Goal: Task Accomplishment & Management: Manage account settings

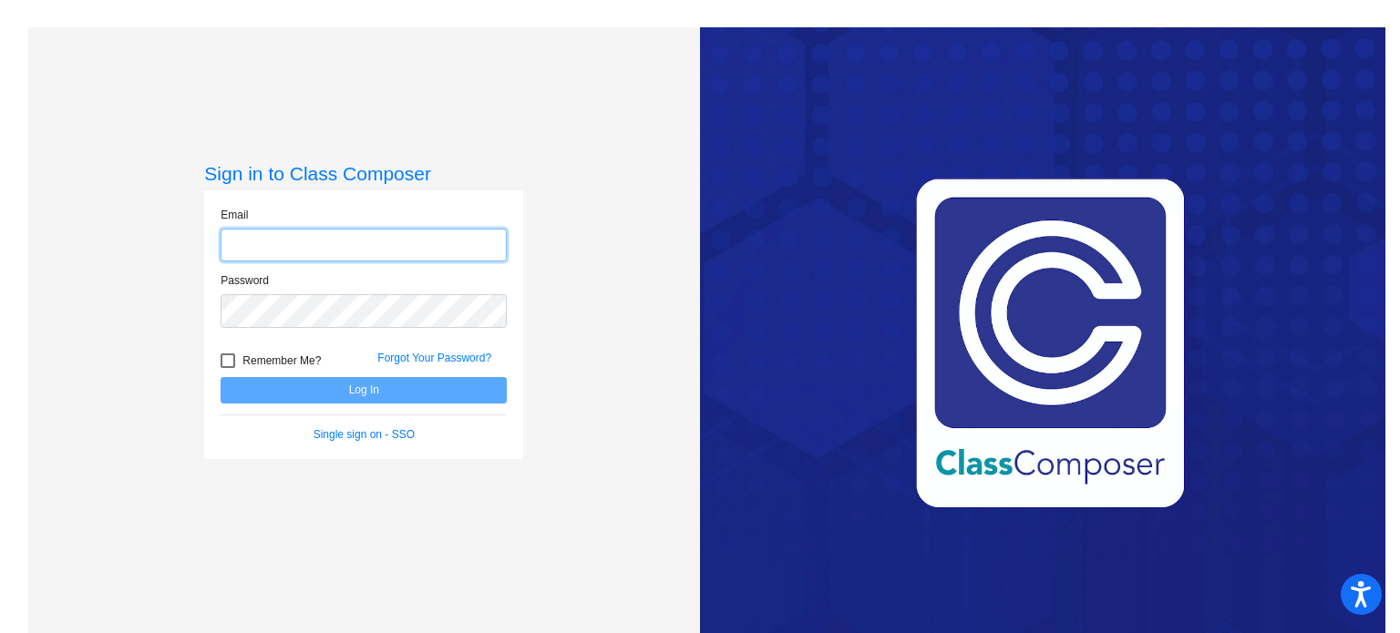
type input "[EMAIL_ADDRESS][DOMAIN_NAME]"
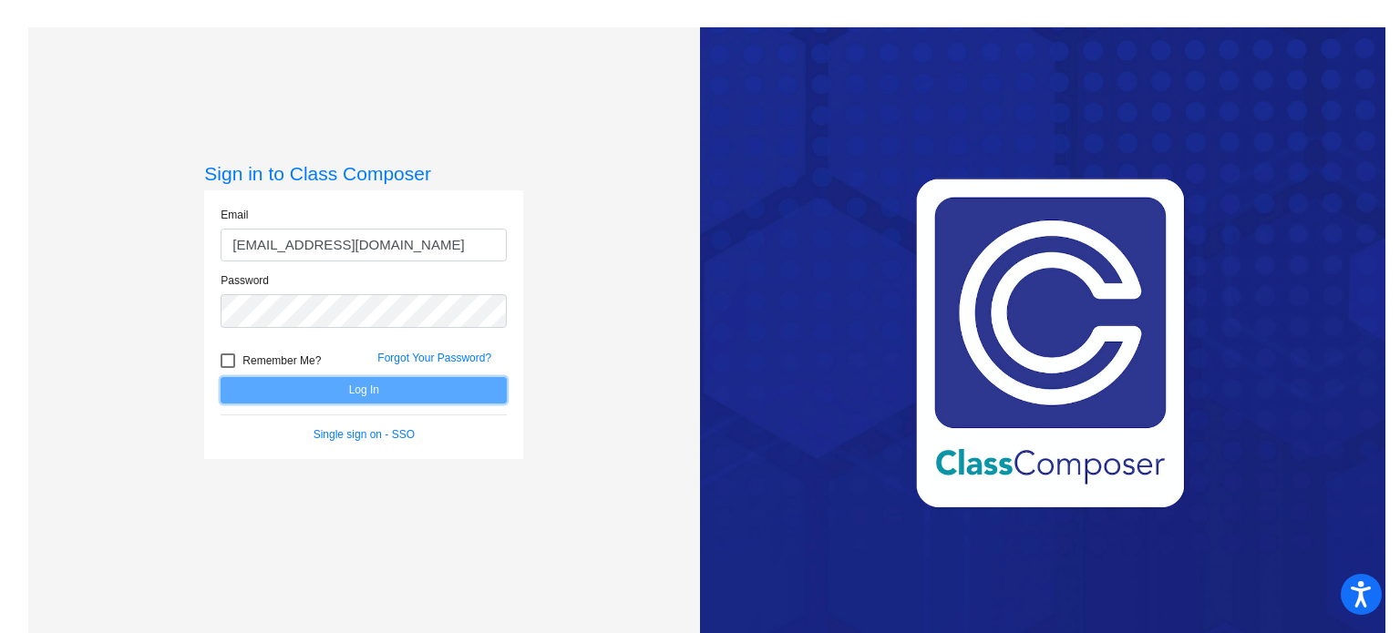
click at [357, 391] on button "Log In" at bounding box center [364, 390] width 286 height 26
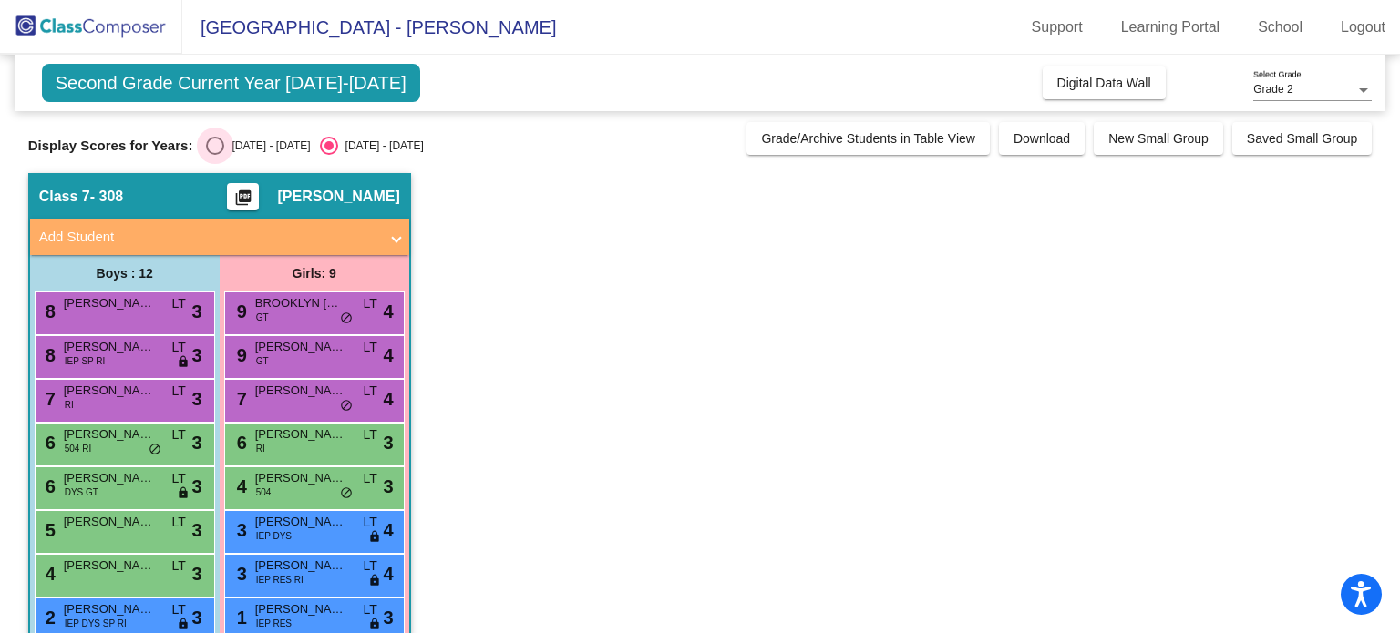
click at [215, 149] on div "Select an option" at bounding box center [215, 146] width 18 height 18
click at [215, 155] on input "[DATE] - [DATE]" at bounding box center [214, 155] width 1 height 1
radio input "true"
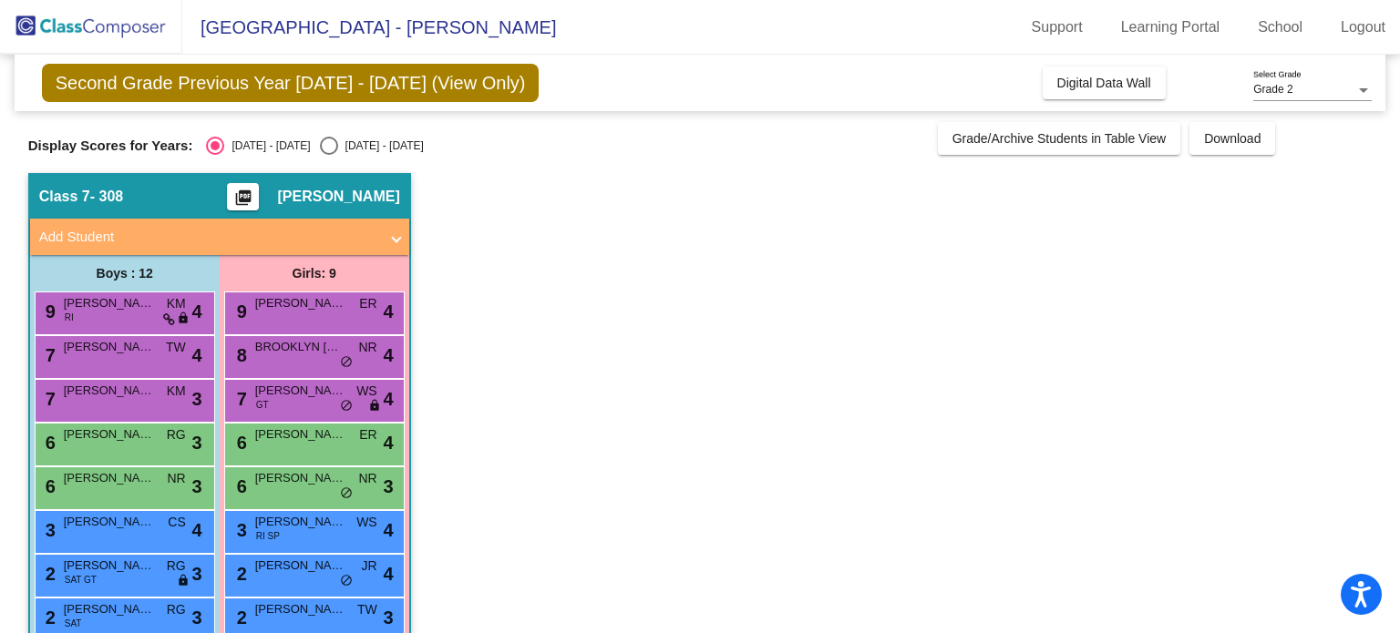
click at [320, 149] on div "Select an option" at bounding box center [329, 146] width 18 height 18
click at [328, 155] on input "[DATE] - [DATE]" at bounding box center [328, 155] width 1 height 1
radio input "true"
